Goal: Check status: Check status

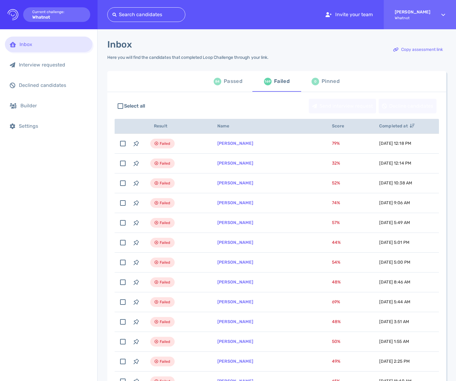
click at [224, 88] on div "84 Passed" at bounding box center [228, 81] width 29 height 17
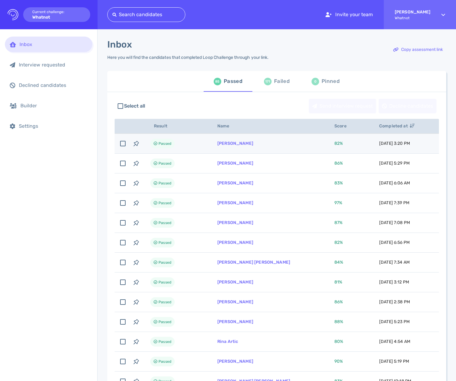
click at [272, 141] on td "[PERSON_NAME]" at bounding box center [268, 144] width 117 height 20
click at [260, 147] on td "[PERSON_NAME]" at bounding box center [268, 144] width 117 height 20
checkbox input "false"
click at [239, 145] on link "[PERSON_NAME]" at bounding box center [235, 143] width 36 height 5
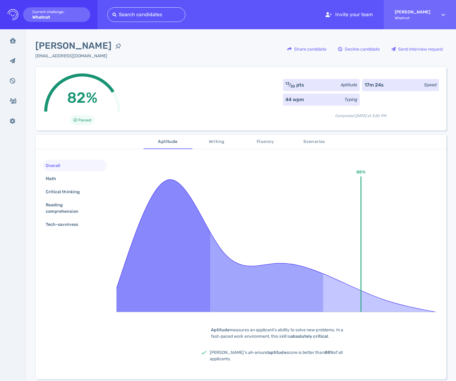
drag, startPoint x: 145, startPoint y: 76, endPoint x: 76, endPoint y: 46, distance: 74.8
click at [145, 75] on div "82% Passed 13 ⁄ 20 pts Aptitude 17m 24s Speed 44 wpm Typing Completed today at …" at bounding box center [240, 98] width 411 height 64
click at [76, 46] on span "[PERSON_NAME]" at bounding box center [73, 46] width 76 height 14
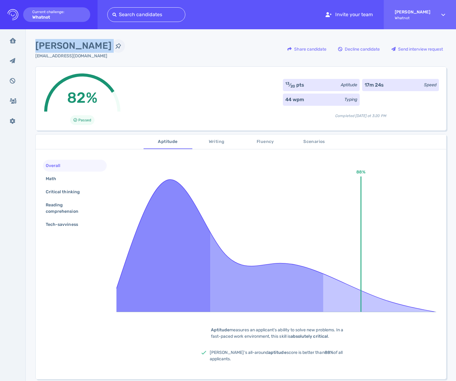
copy div "[PERSON_NAME]"
click at [197, 48] on div "Daniel Neville danielnevilleevents@gmail.com Share candidate Decline candidate …" at bounding box center [240, 52] width 411 height 27
click at [82, 44] on span "[PERSON_NAME]" at bounding box center [73, 46] width 76 height 14
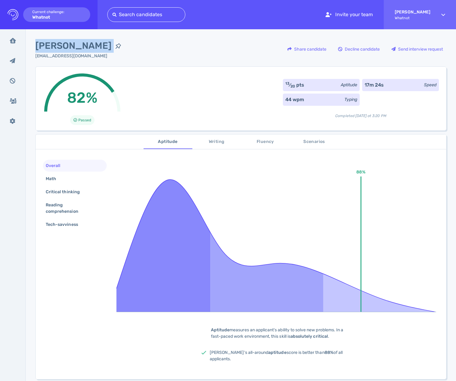
copy div "[PERSON_NAME]"
